Goal: Task Accomplishment & Management: Complete application form

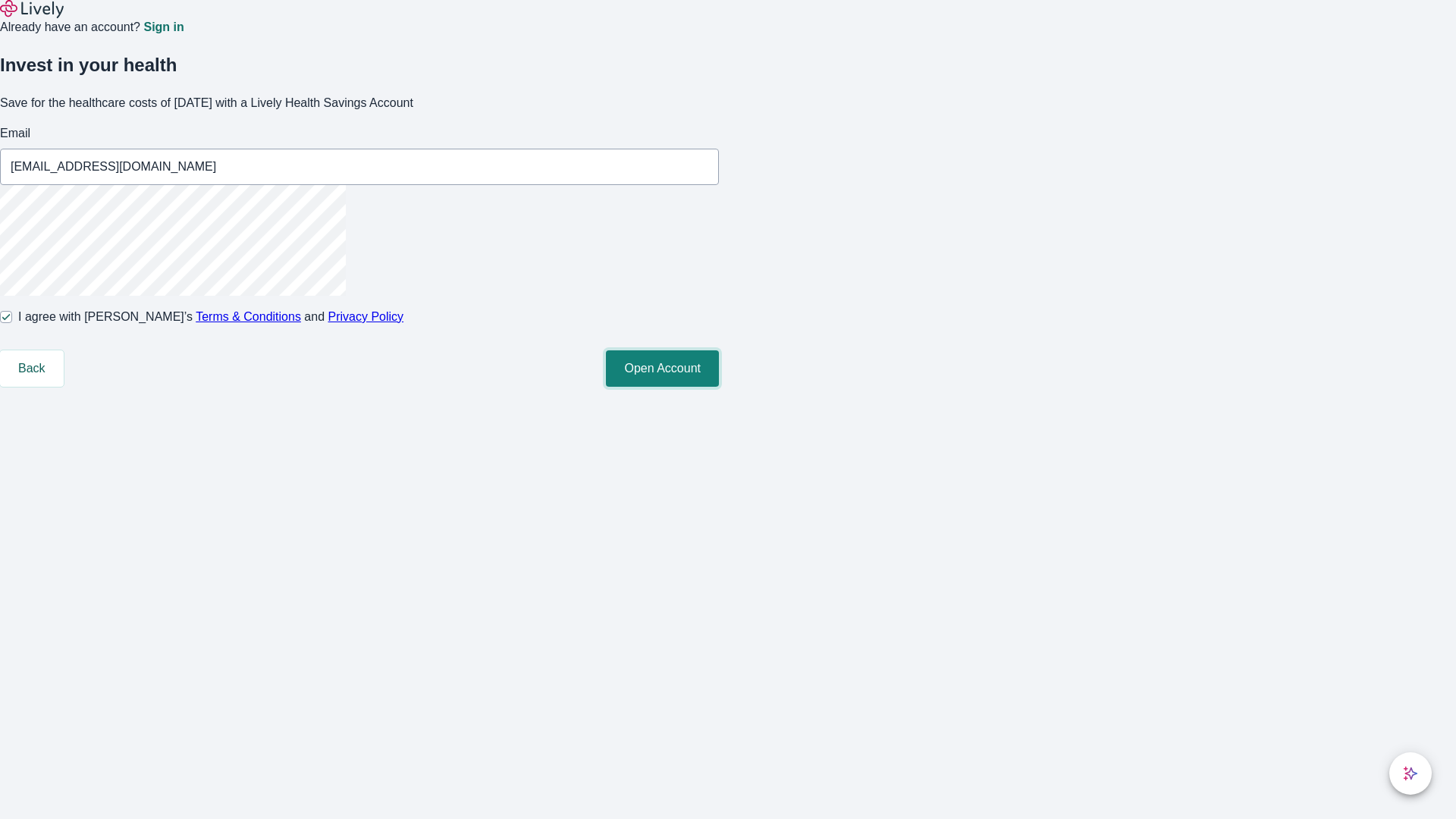
click at [719, 387] on button "Open Account" at bounding box center [663, 368] width 113 height 36
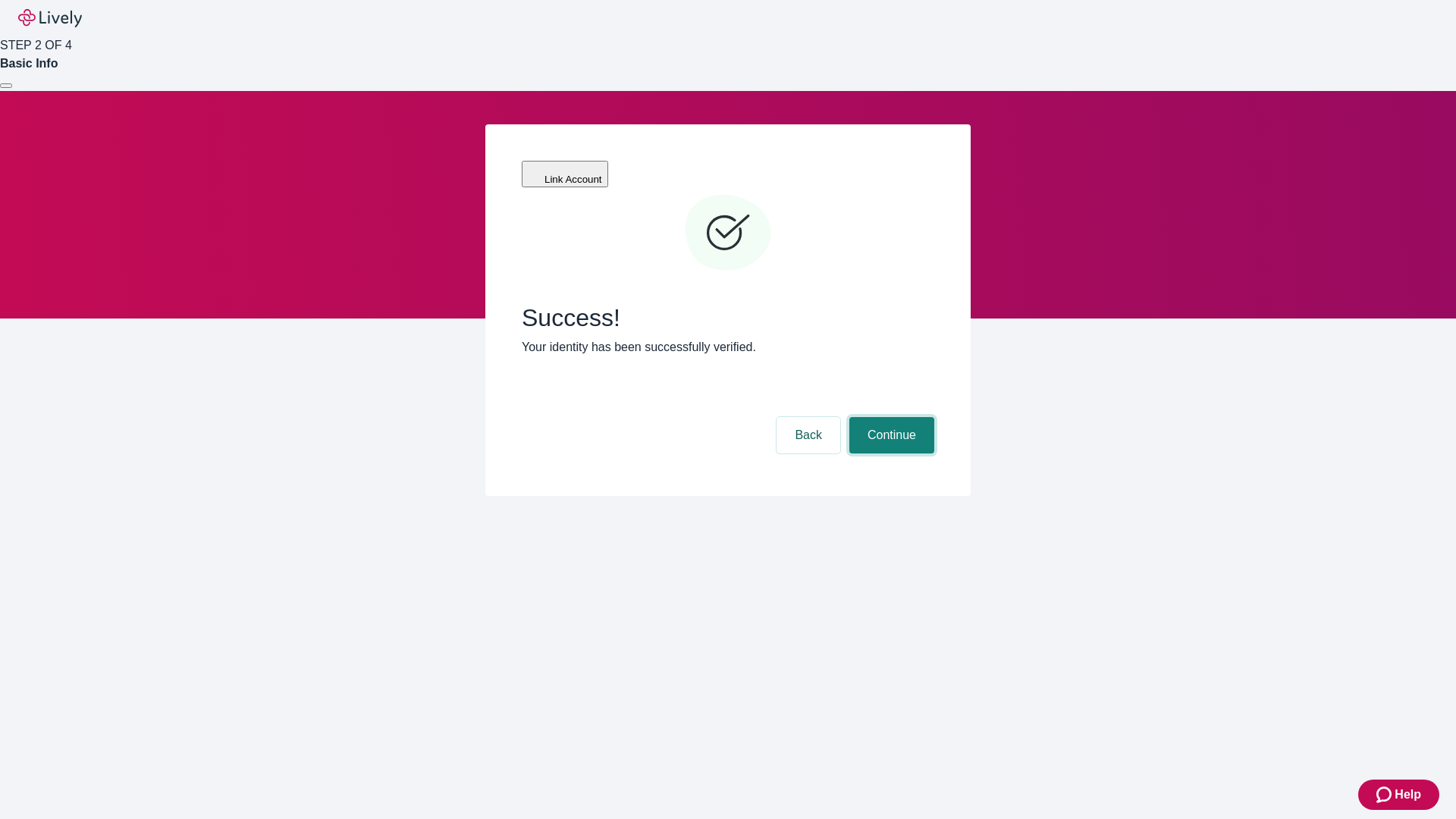
click at [890, 417] on button "Continue" at bounding box center [892, 435] width 85 height 36
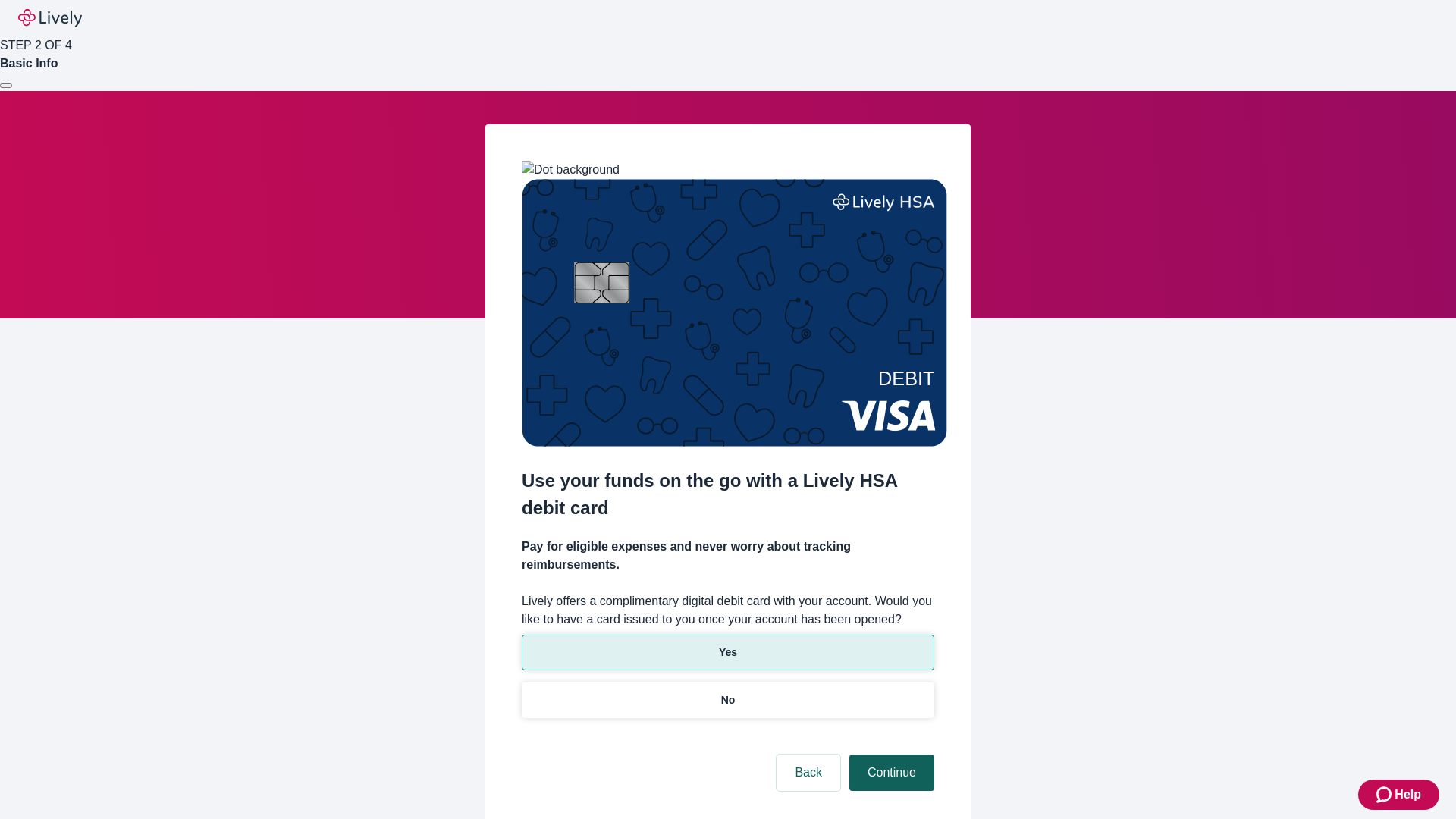
click at [728, 692] on p "No" at bounding box center [728, 700] width 14 height 16
click at [890, 754] on button "Continue" at bounding box center [892, 772] width 85 height 36
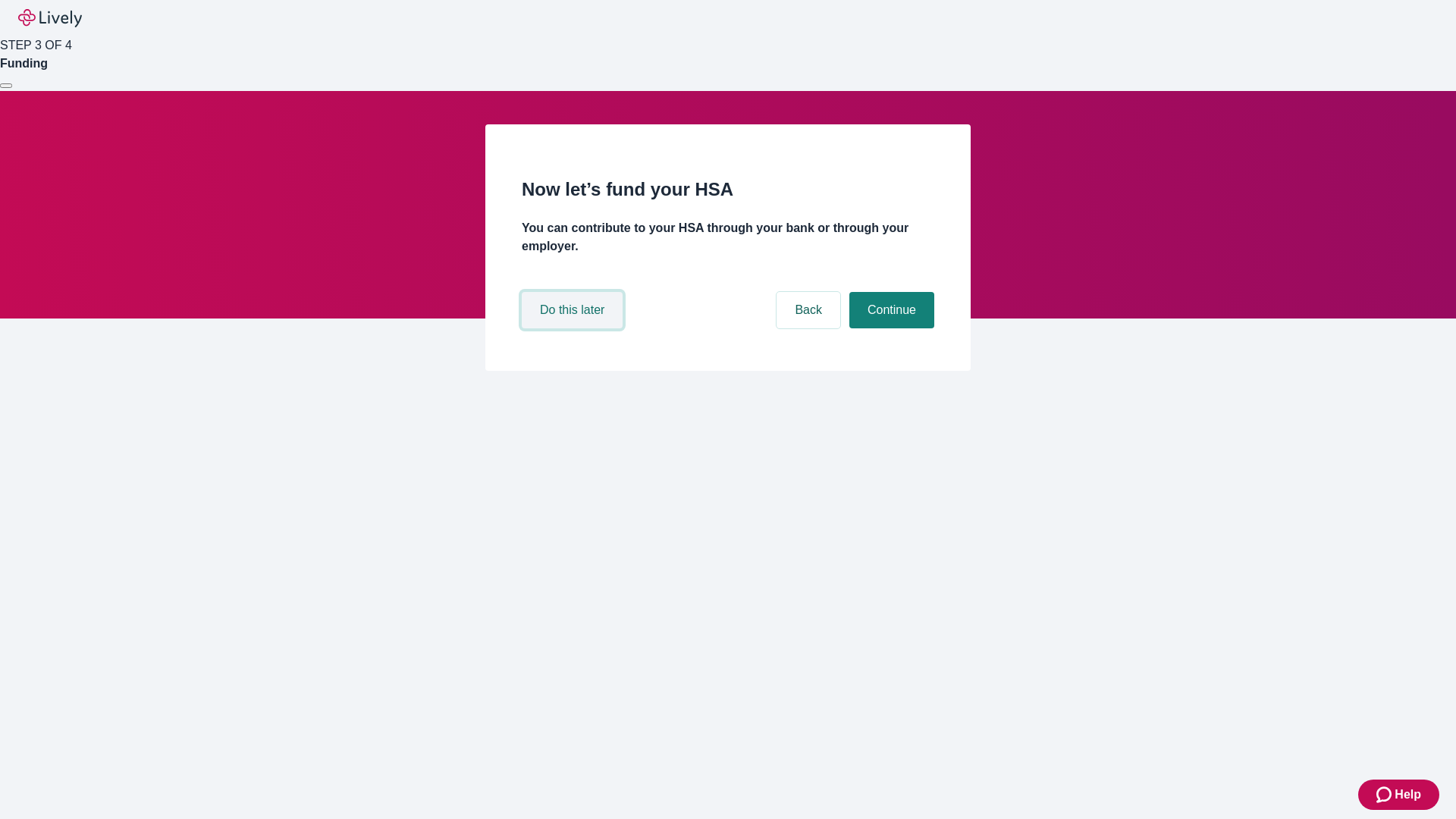
click at [574, 328] on button "Do this later" at bounding box center [572, 310] width 101 height 36
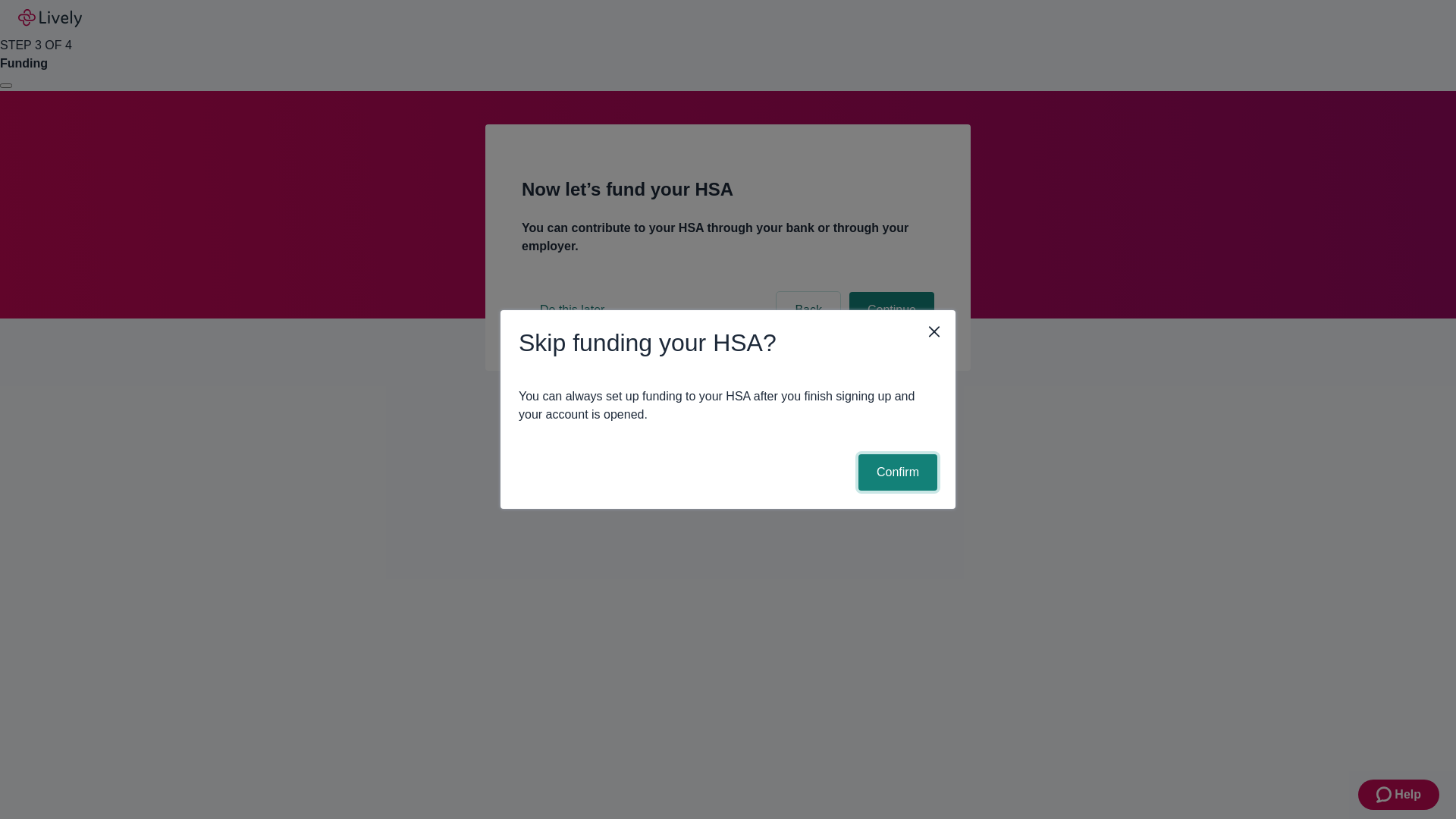
click at [896, 473] on button "Confirm" at bounding box center [897, 472] width 79 height 36
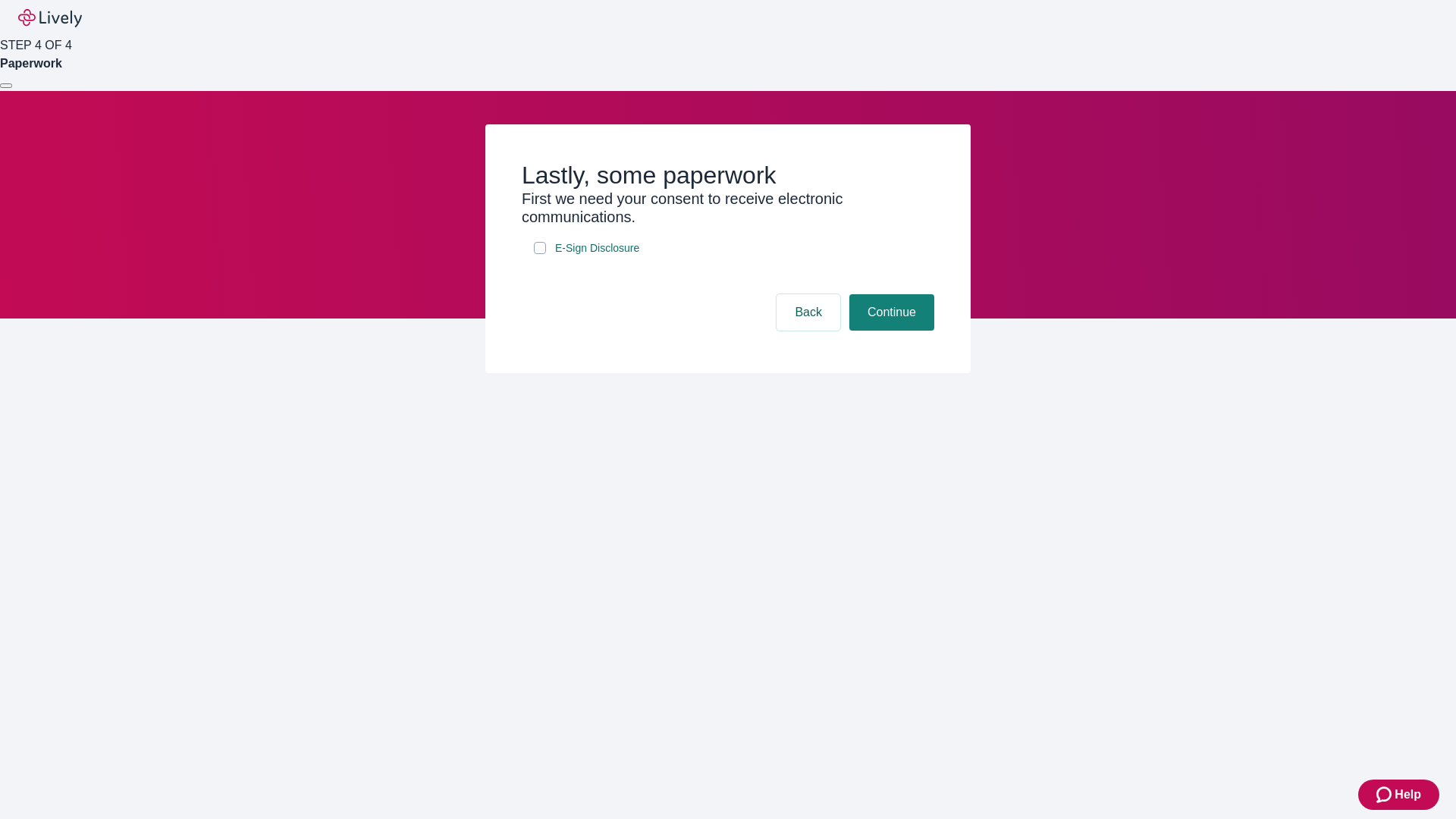
click at [540, 254] on input "E-Sign Disclosure" at bounding box center [540, 248] width 12 height 12
checkbox input "true"
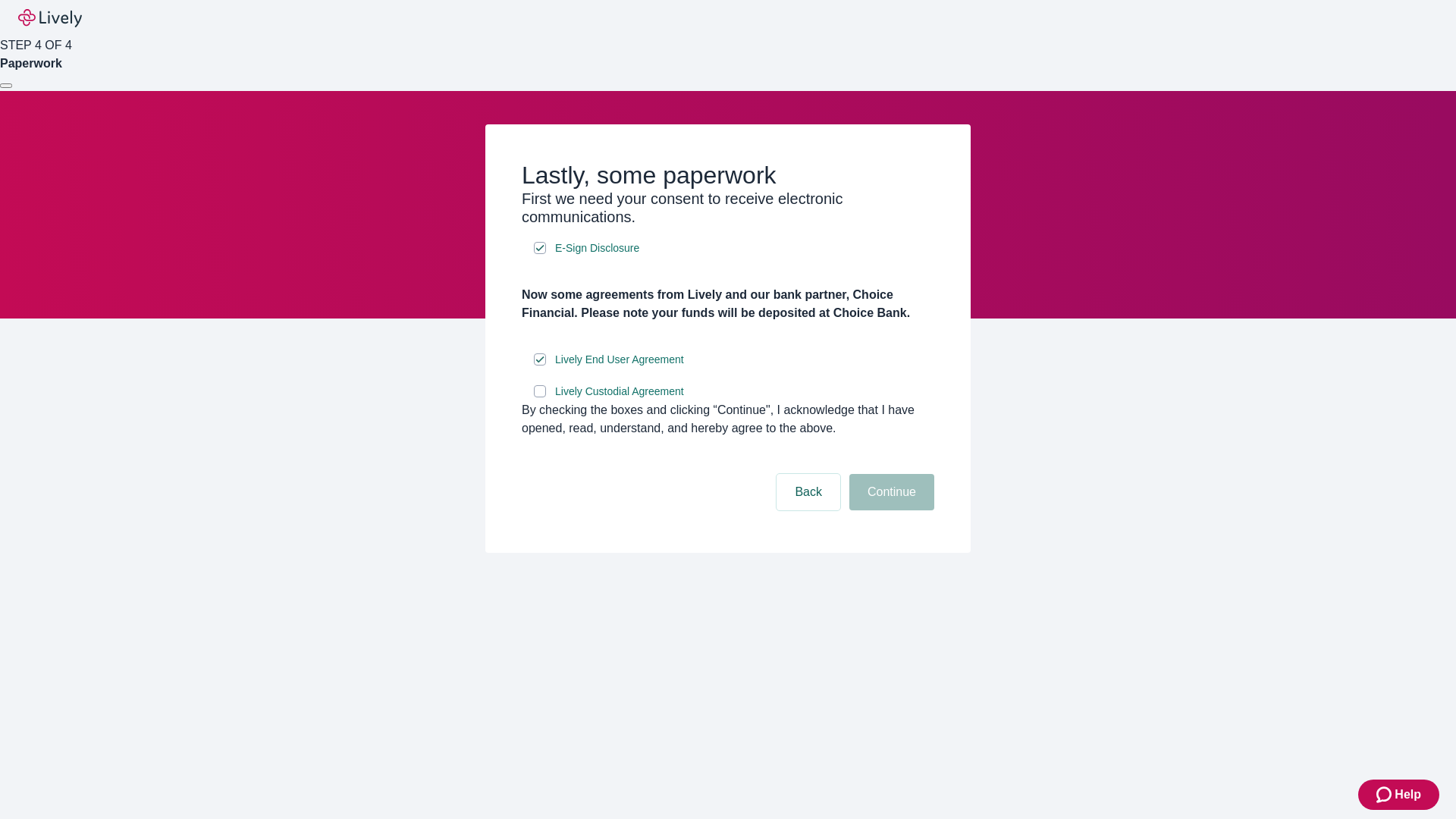
click at [540, 398] on input "Lively Custodial Agreement" at bounding box center [540, 391] width 12 height 12
checkbox input "true"
click at [890, 511] on button "Continue" at bounding box center [892, 491] width 85 height 36
